Goal: Information Seeking & Learning: Learn about a topic

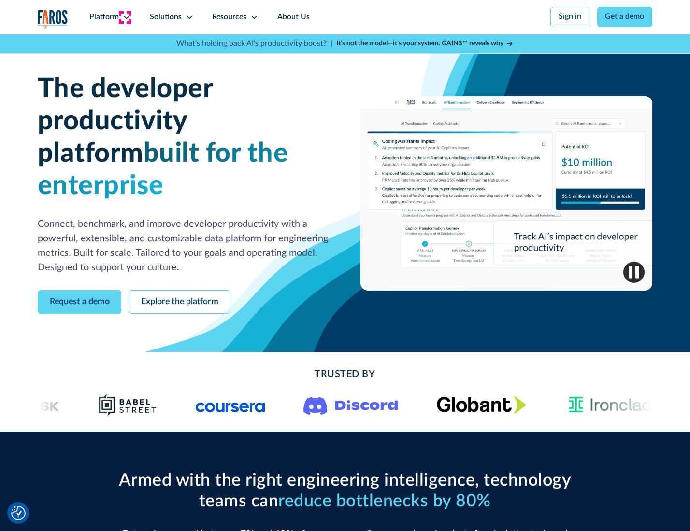
click at [125, 17] on icon at bounding box center [127, 18] width 8 height 8
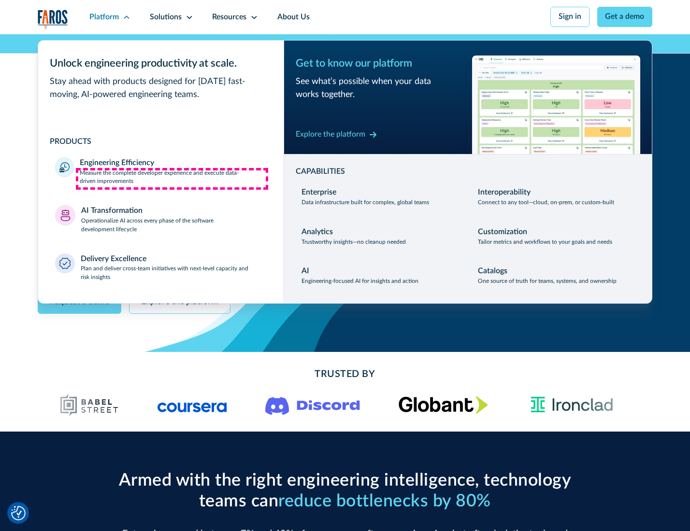
click at [172, 179] on p "Measure the complete developer experience and execute data-driven improvements" at bounding box center [173, 177] width 186 height 17
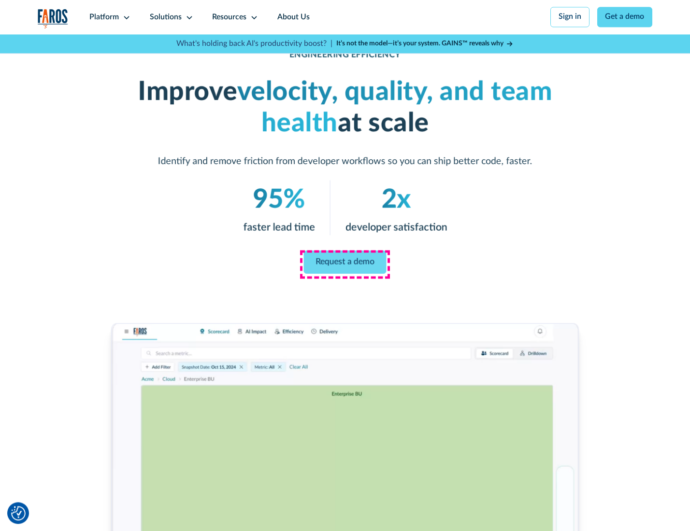
click at [344, 263] on link "Request a demo" at bounding box center [345, 262] width 83 height 23
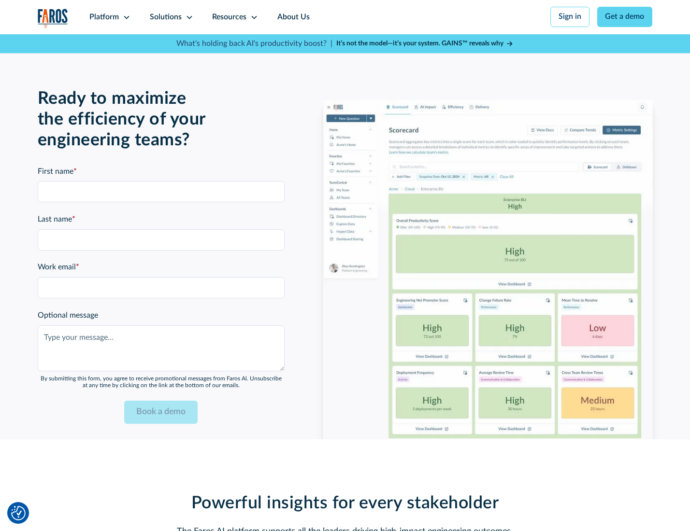
scroll to position [2102, 0]
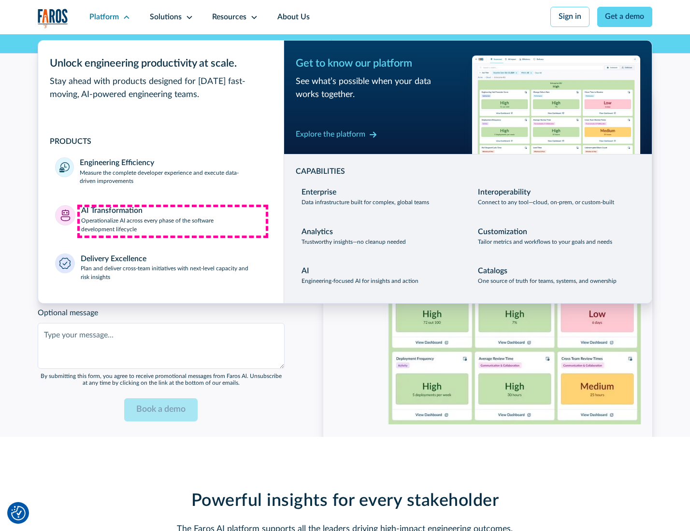
click at [172, 221] on p "Operationalize AI across every phase of the software development lifecycle" at bounding box center [173, 225] width 185 height 17
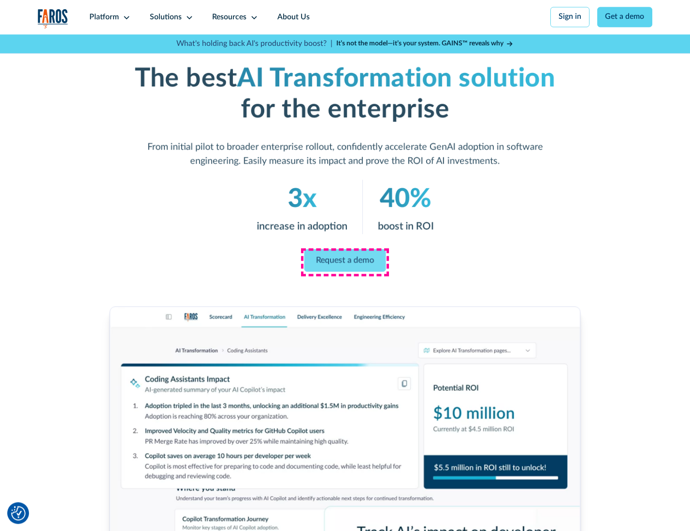
click at [344, 262] on link "Request a demo" at bounding box center [345, 260] width 82 height 23
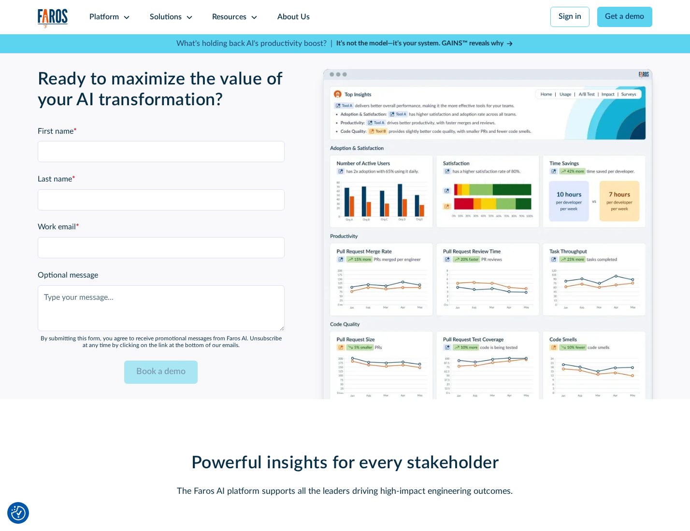
scroll to position [2389, 0]
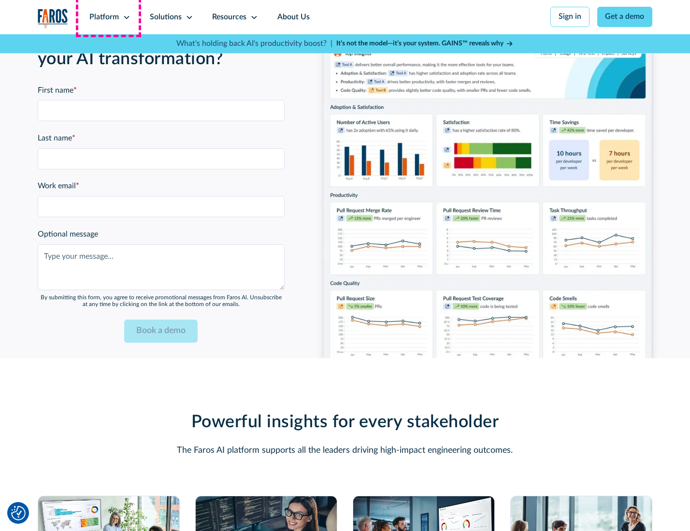
click at [108, 17] on div "Platform" at bounding box center [103, 18] width 29 height 12
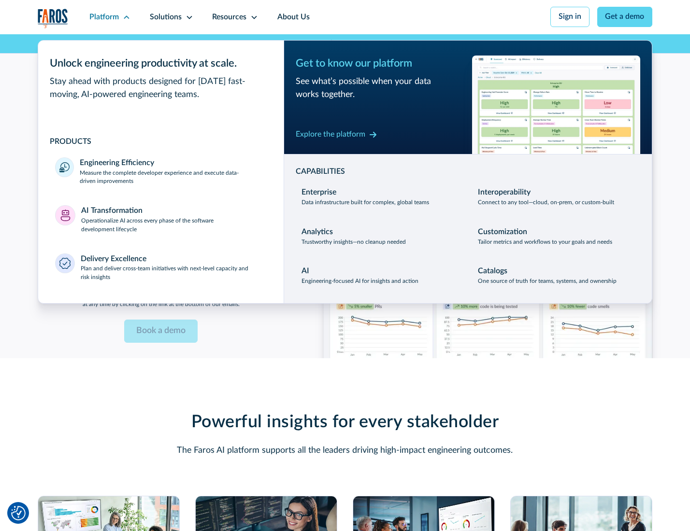
click at [330, 136] on div "Explore the platform" at bounding box center [331, 135] width 70 height 12
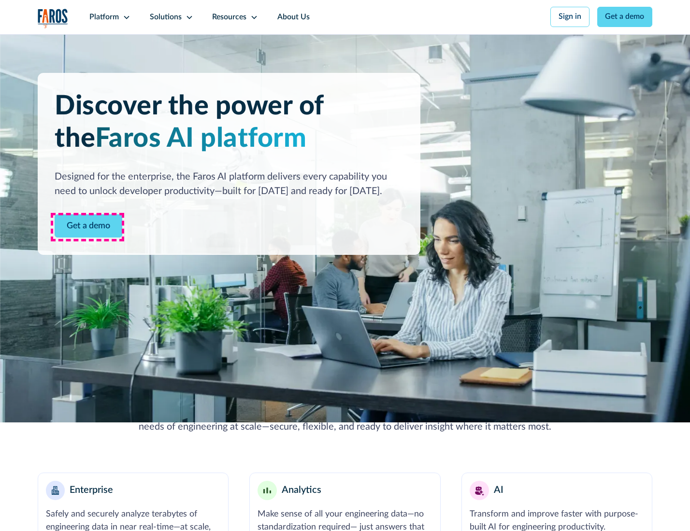
click at [87, 227] on link "Get a demo" at bounding box center [89, 226] width 68 height 24
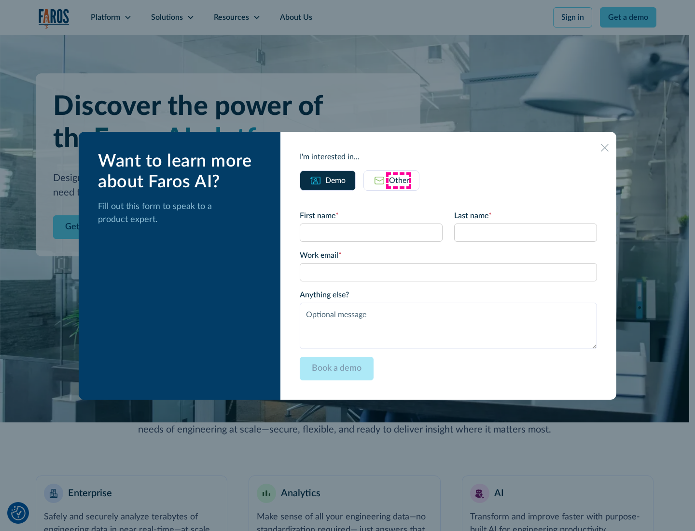
click at [399, 180] on div "Other" at bounding box center [399, 181] width 20 height 12
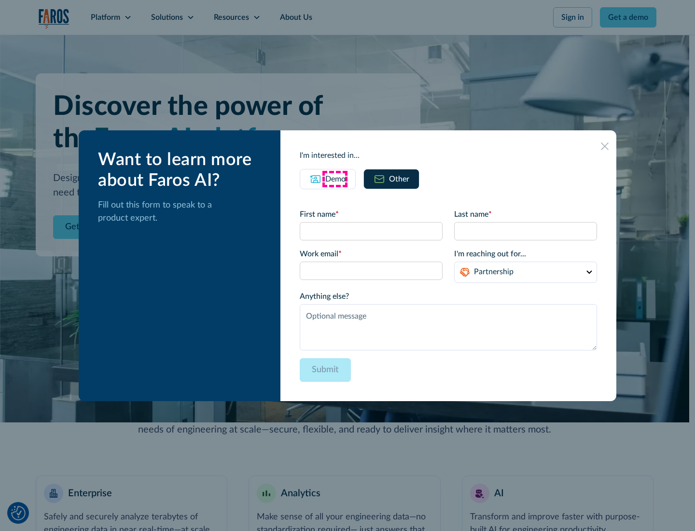
click at [335, 179] on div "Demo" at bounding box center [336, 179] width 20 height 12
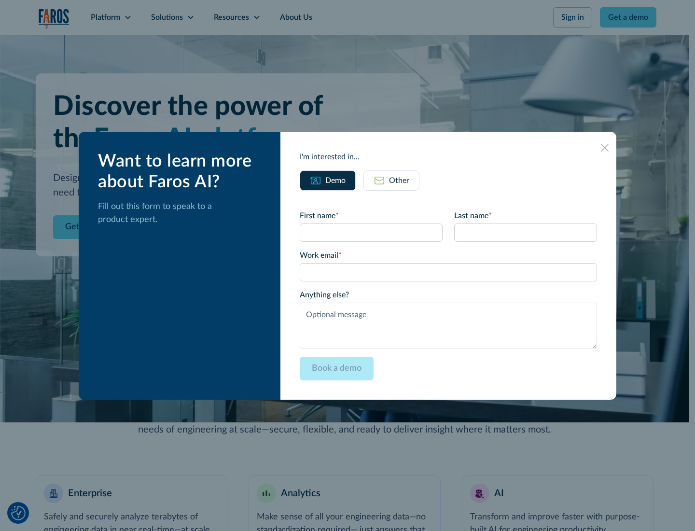
click at [606, 147] on icon at bounding box center [605, 148] width 8 height 8
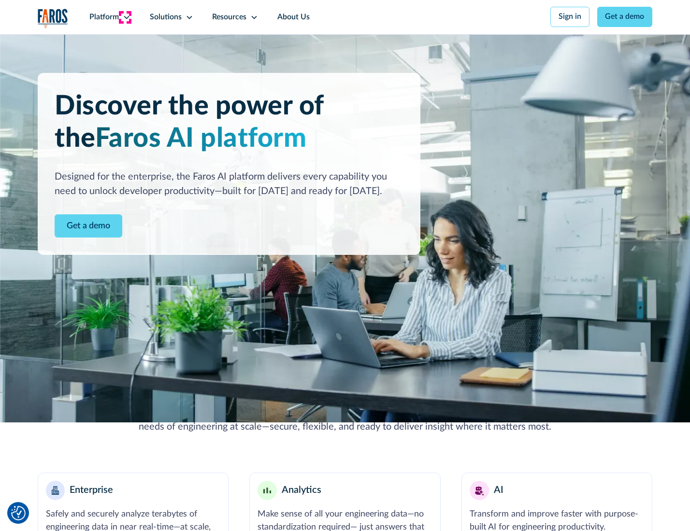
click at [125, 17] on icon at bounding box center [127, 18] width 8 height 8
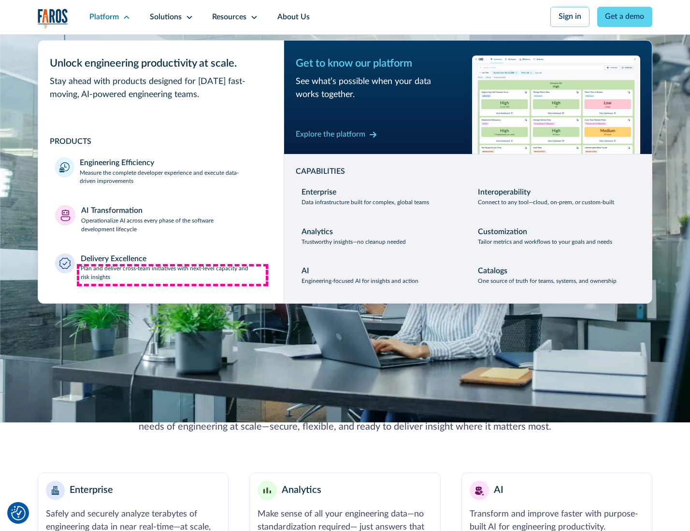
click at [172, 275] on p "Plan and deliver cross-team initiatives with next-level capacity and risk insig…" at bounding box center [174, 273] width 186 height 17
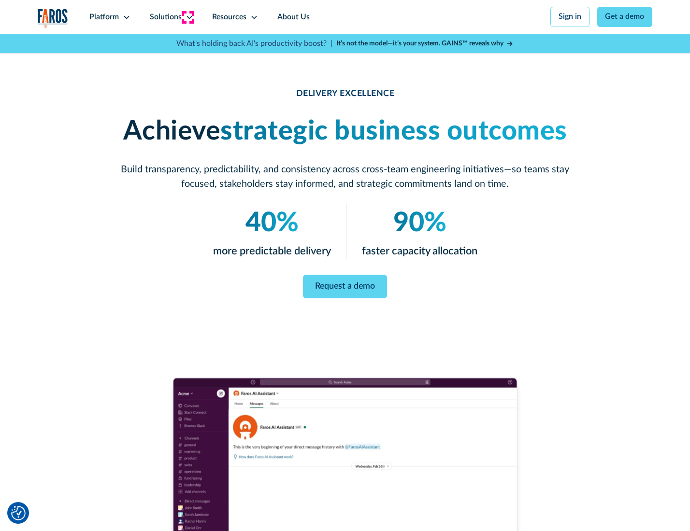
click at [187, 17] on icon at bounding box center [189, 18] width 8 height 8
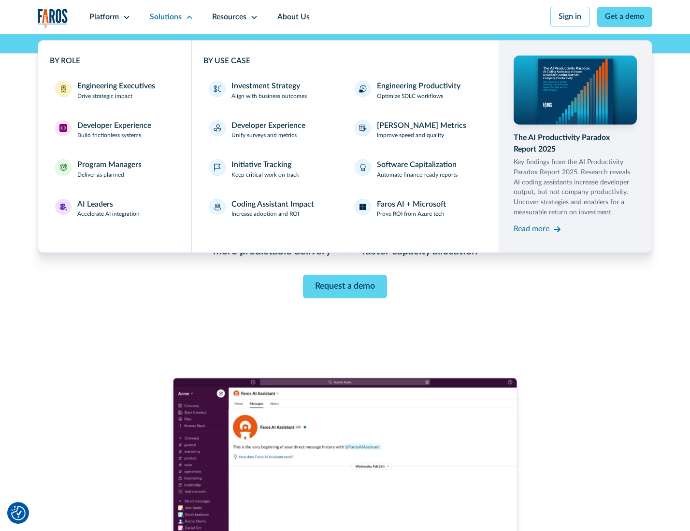
click at [113, 91] on div "Engineering Executives" at bounding box center [116, 87] width 78 height 12
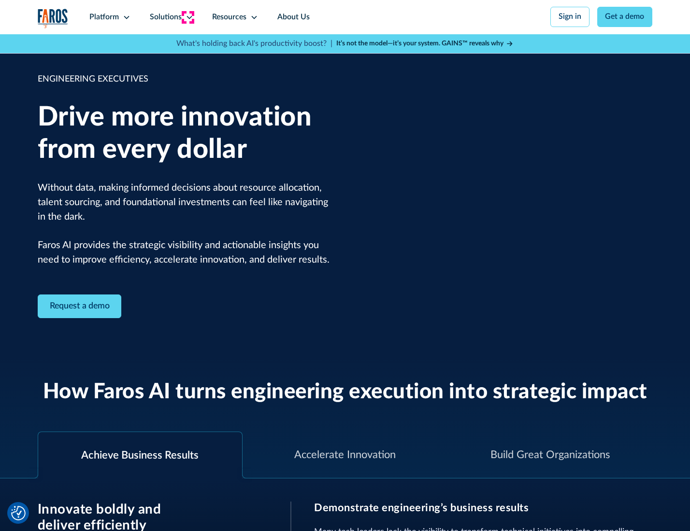
click at [187, 17] on icon at bounding box center [189, 18] width 8 height 8
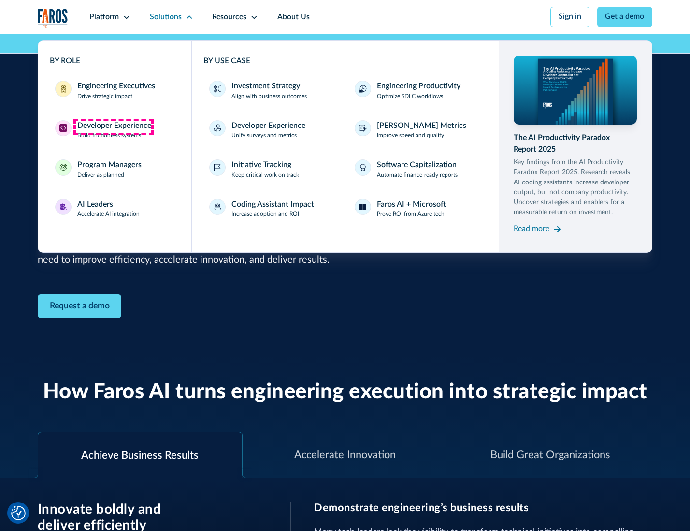
click at [113, 127] on div "Developer Experience" at bounding box center [114, 126] width 74 height 12
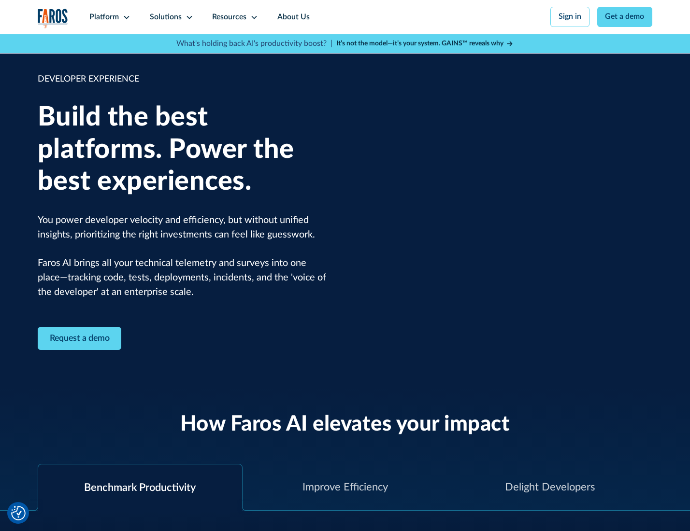
click at [170, 17] on div "Solutions" at bounding box center [166, 18] width 32 height 12
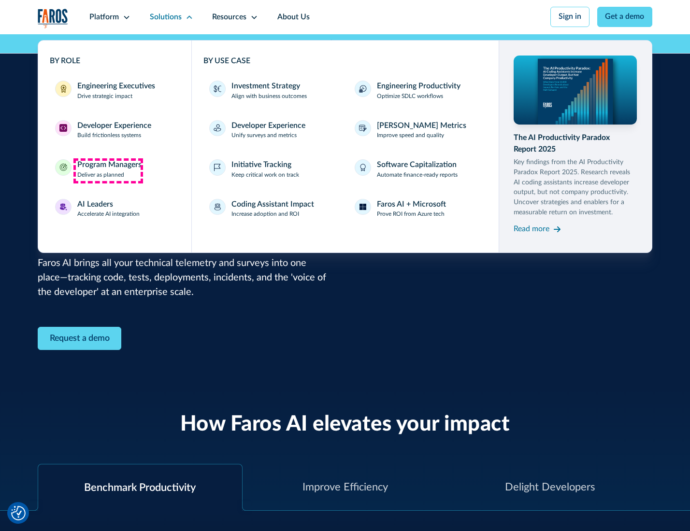
click at [108, 170] on div "Program Managers" at bounding box center [109, 165] width 64 height 12
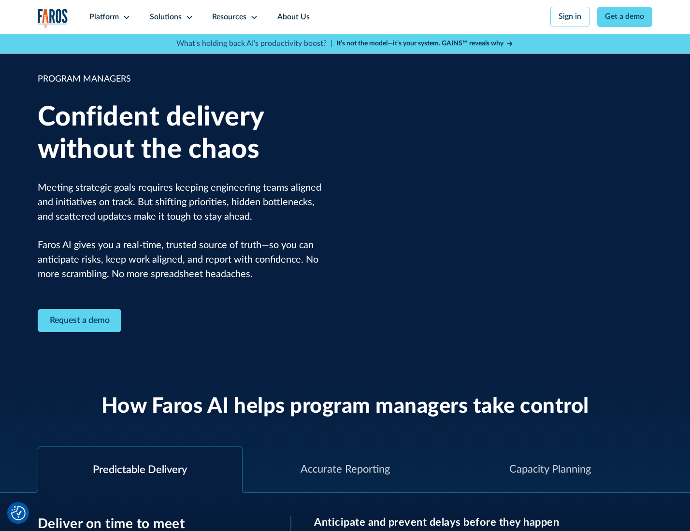
click at [187, 17] on icon at bounding box center [189, 18] width 8 height 8
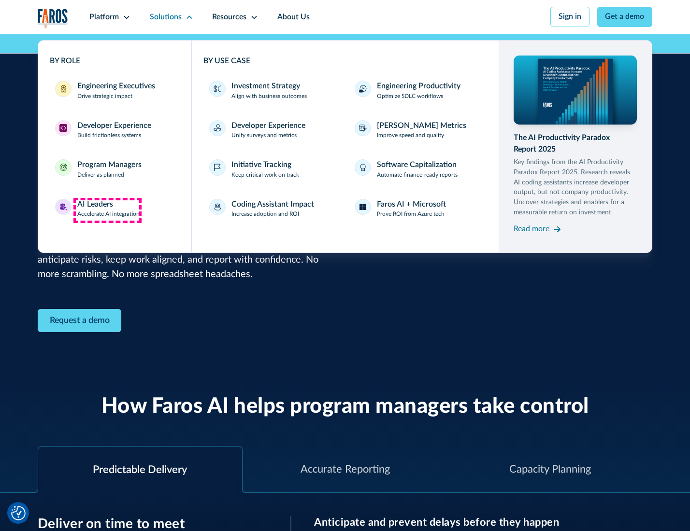
click at [107, 210] on div "AI Leaders" at bounding box center [95, 205] width 36 height 12
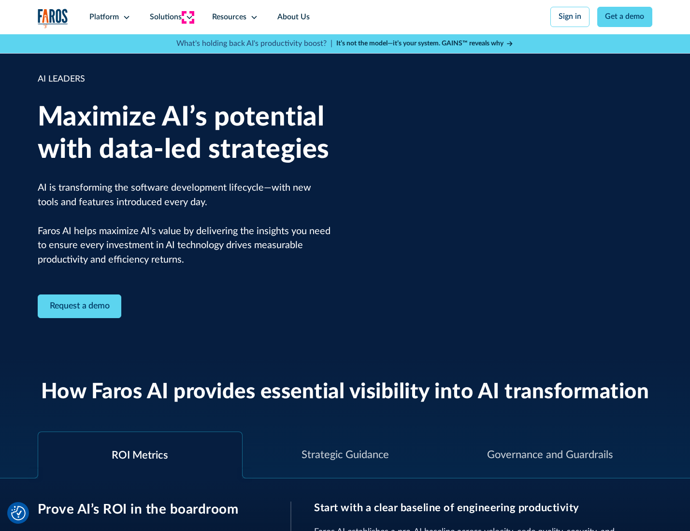
click at [187, 17] on icon at bounding box center [189, 18] width 8 height 8
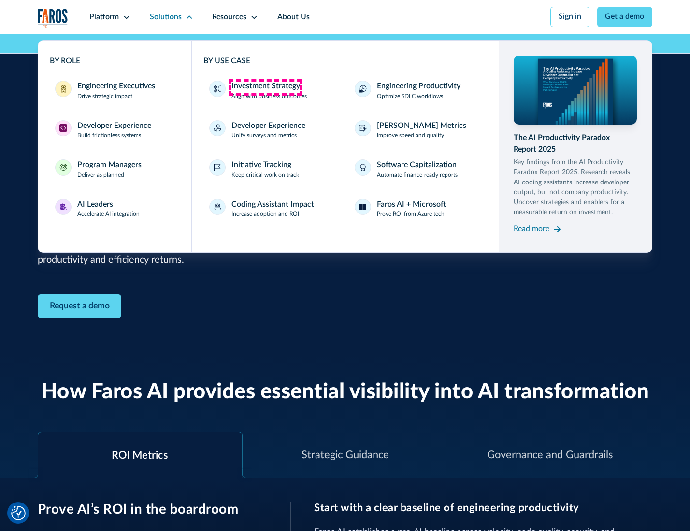
click at [265, 87] on div "Investment Strategy" at bounding box center [265, 87] width 69 height 12
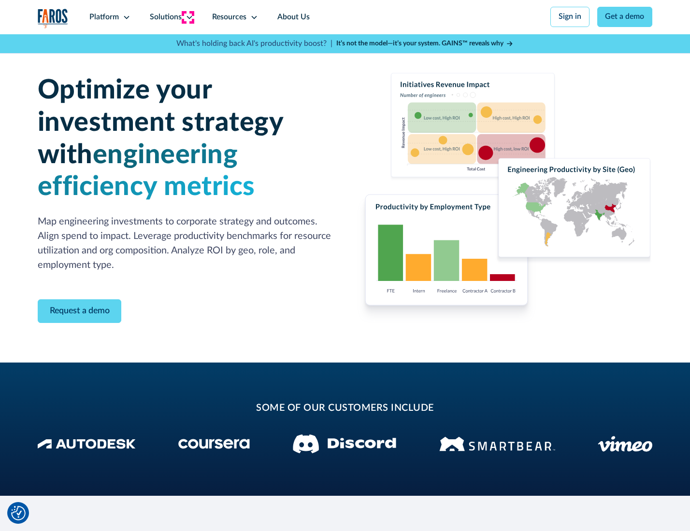
click at [187, 17] on icon at bounding box center [189, 18] width 8 height 8
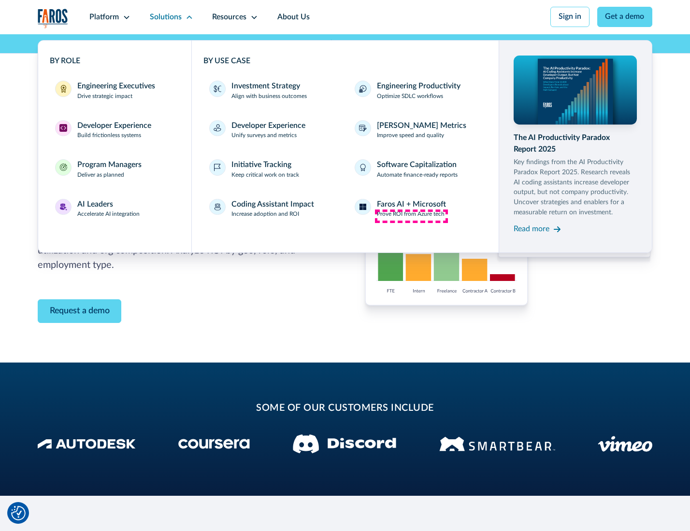
click at [411, 216] on p "Prove ROI from Azure tech" at bounding box center [411, 214] width 68 height 9
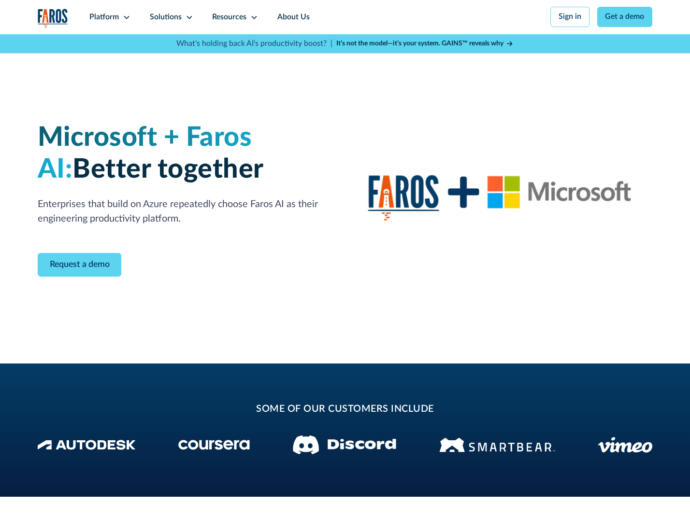
click at [187, 17] on icon at bounding box center [189, 18] width 8 height 8
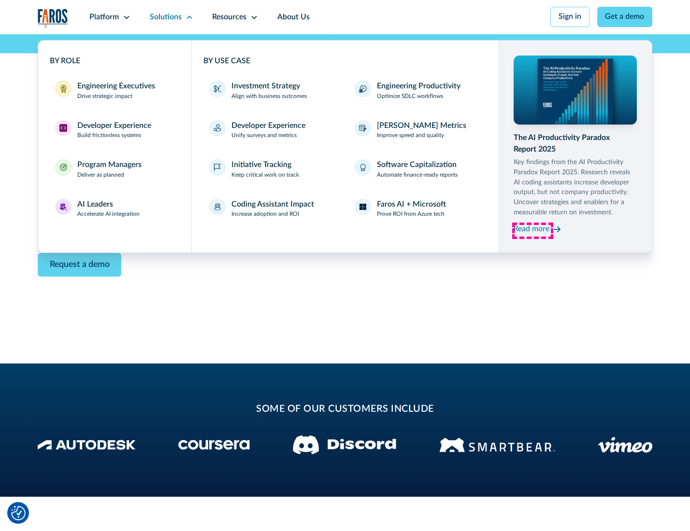
click at [532, 231] on div "Read more" at bounding box center [531, 230] width 36 height 12
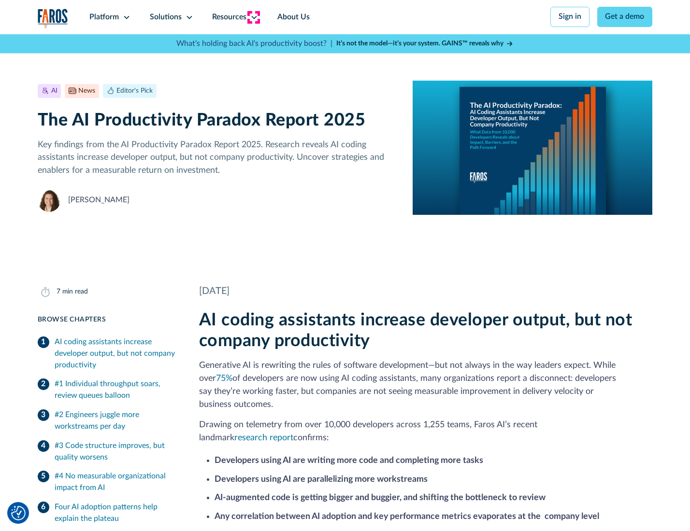
click at [253, 17] on icon at bounding box center [254, 18] width 8 height 8
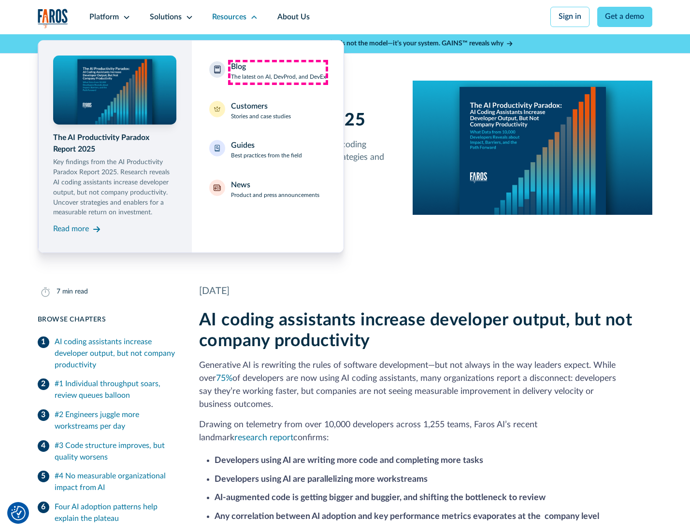
click at [278, 72] on div "Blog The latest on AI, DevProd, and DevEx" at bounding box center [278, 71] width 95 height 20
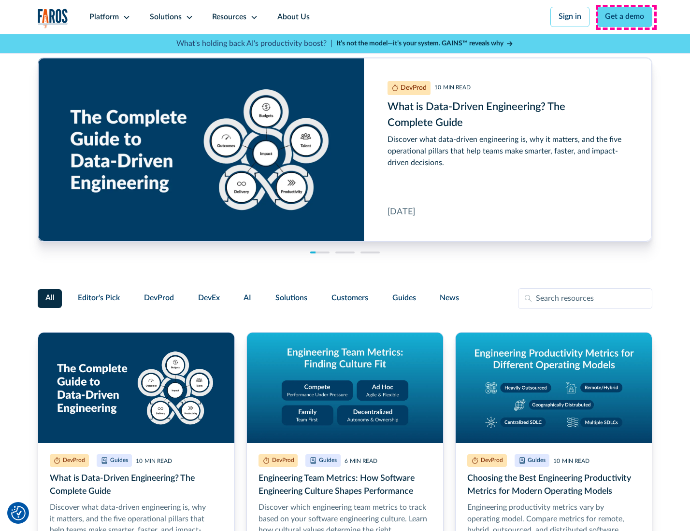
click at [625, 17] on link "Get a demo" at bounding box center [625, 17] width 56 height 20
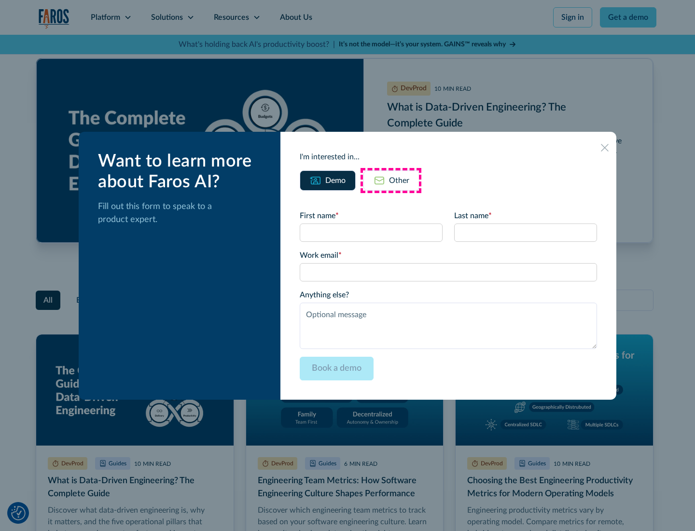
click at [391, 180] on div "Other" at bounding box center [399, 181] width 20 height 12
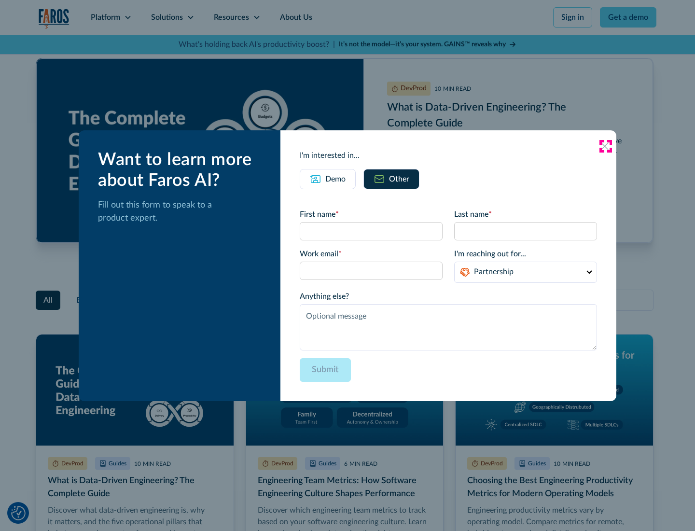
click at [606, 146] on icon at bounding box center [605, 146] width 8 height 8
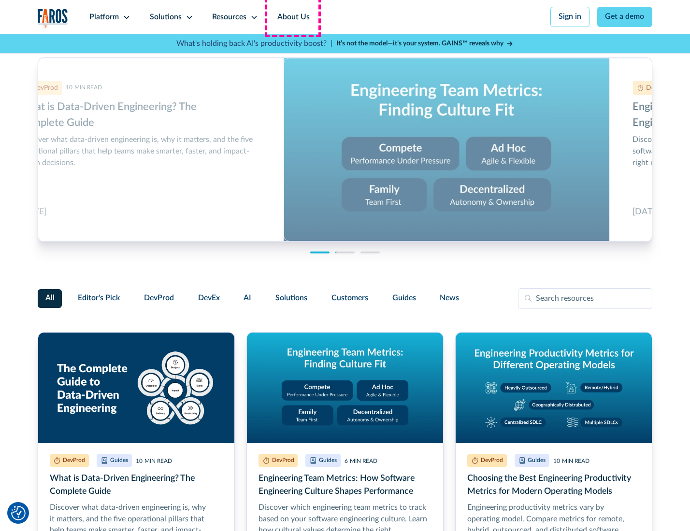
click at [292, 17] on link "About Us" at bounding box center [294, 17] width 52 height 34
